Goal: Find specific page/section: Find specific page/section

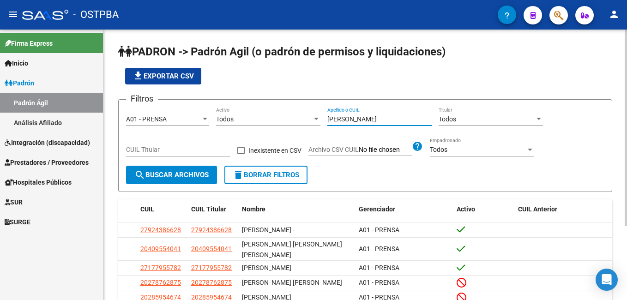
drag, startPoint x: 357, startPoint y: 120, endPoint x: 315, endPoint y: 118, distance: 42.1
click at [315, 118] on div "Filtros A01 - PRENSA Seleccionar Gerenciador Todos Activo [PERSON_NAME] Apellid…" at bounding box center [365, 136] width 478 height 59
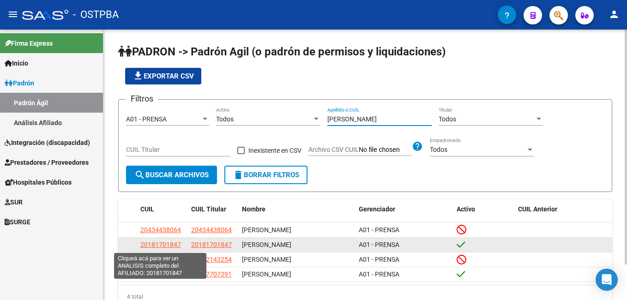
type input "[PERSON_NAME]"
click at [156, 247] on span "20181701847" at bounding box center [160, 244] width 41 height 7
type textarea "20181701847"
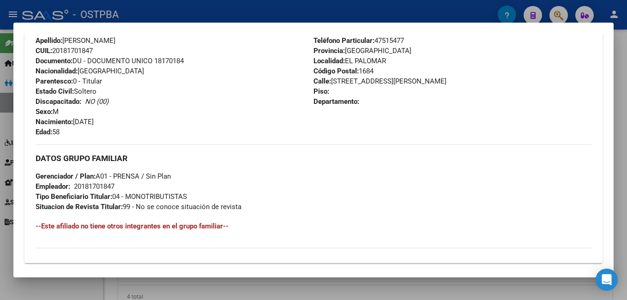
scroll to position [323, 0]
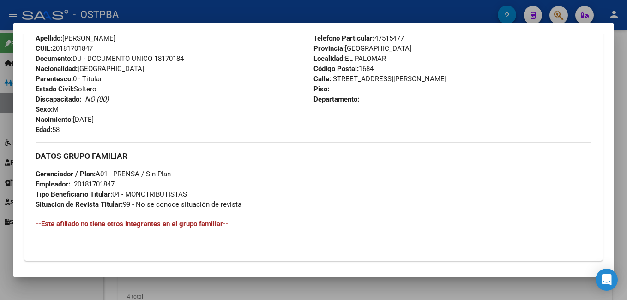
click at [218, 8] on div at bounding box center [313, 150] width 627 height 300
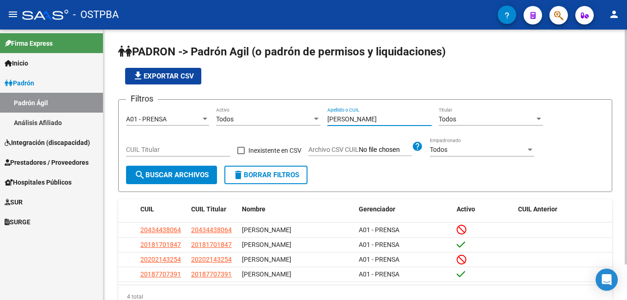
drag, startPoint x: 344, startPoint y: 120, endPoint x: 302, endPoint y: 116, distance: 41.7
click at [302, 116] on div "Filtros A01 - PRENSA Seleccionar Gerenciador Todos Activo [PERSON_NAME] o CUIL …" at bounding box center [365, 136] width 478 height 59
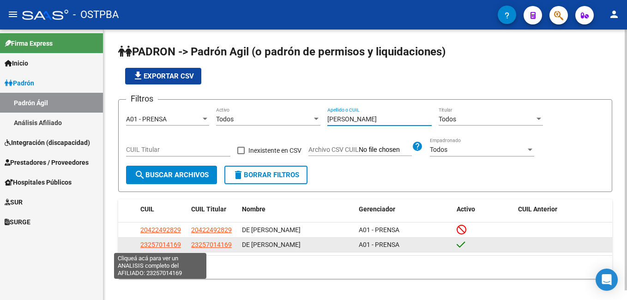
type input "[PERSON_NAME]"
click at [166, 245] on span "23257014169" at bounding box center [160, 244] width 41 height 7
type textarea "23257014169"
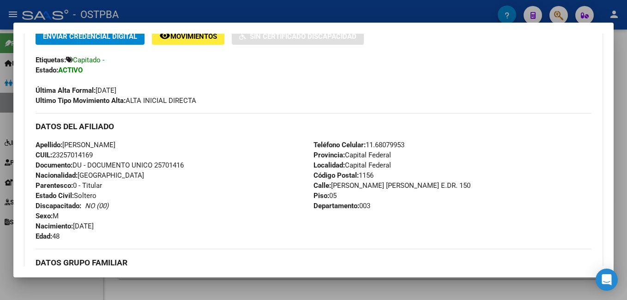
scroll to position [231, 0]
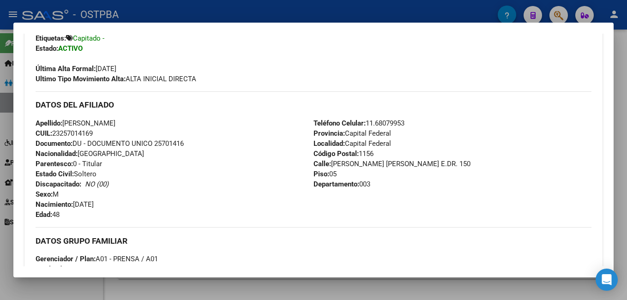
click at [273, 13] on div at bounding box center [313, 150] width 627 height 300
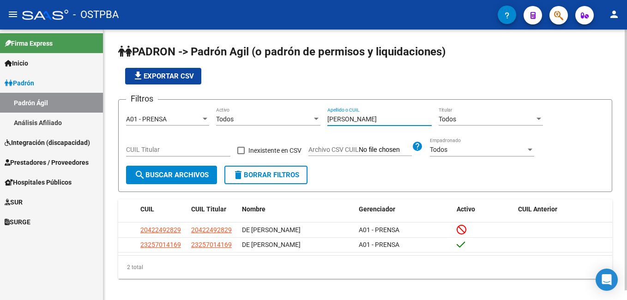
drag, startPoint x: 349, startPoint y: 120, endPoint x: 309, endPoint y: 122, distance: 39.3
click at [309, 122] on div "Filtros A01 - PRENSA Seleccionar Gerenciador Todos Activo [PERSON_NAME] Apellid…" at bounding box center [365, 136] width 478 height 59
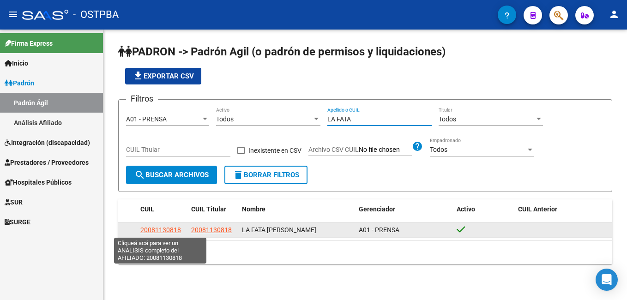
type input "LA FATA"
click at [159, 229] on span "20081130818" at bounding box center [160, 229] width 41 height 7
type textarea "20081130818"
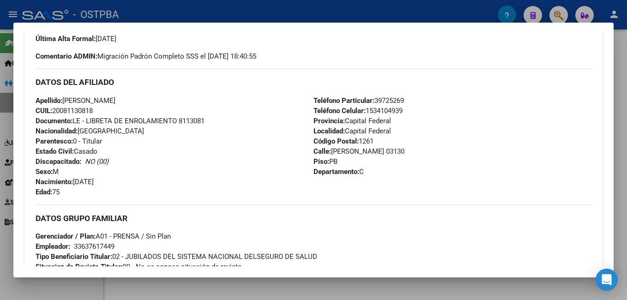
scroll to position [277, 0]
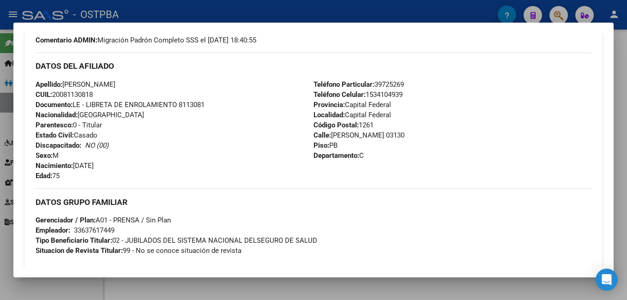
click at [277, 15] on div at bounding box center [313, 150] width 627 height 300
